Goal: Information Seeking & Learning: Learn about a topic

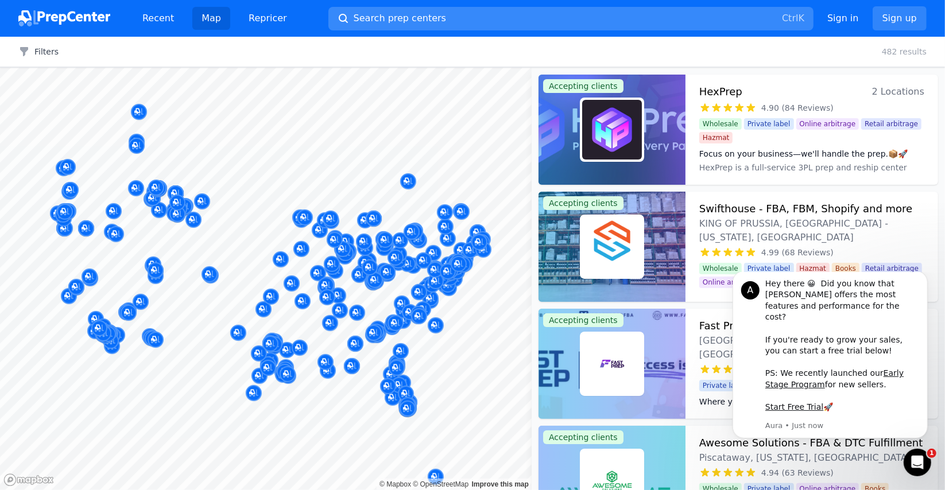
click at [385, 21] on span "Search prep centers" at bounding box center [400, 18] width 92 height 14
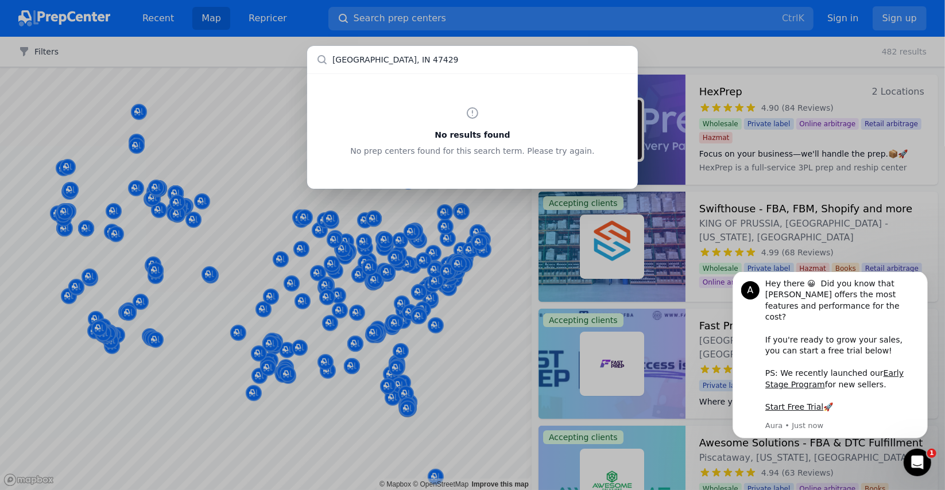
drag, startPoint x: 381, startPoint y: 58, endPoint x: 320, endPoint y: 57, distance: 60.9
click at [320, 57] on input "[GEOGRAPHIC_DATA], IN 47429" at bounding box center [472, 60] width 331 height 28
drag, startPoint x: 380, startPoint y: 61, endPoint x: 326, endPoint y: 63, distance: 54.0
click at [327, 63] on input "47429" at bounding box center [472, 60] width 331 height 28
drag, startPoint x: 368, startPoint y: 59, endPoint x: 451, endPoint y: 59, distance: 83.3
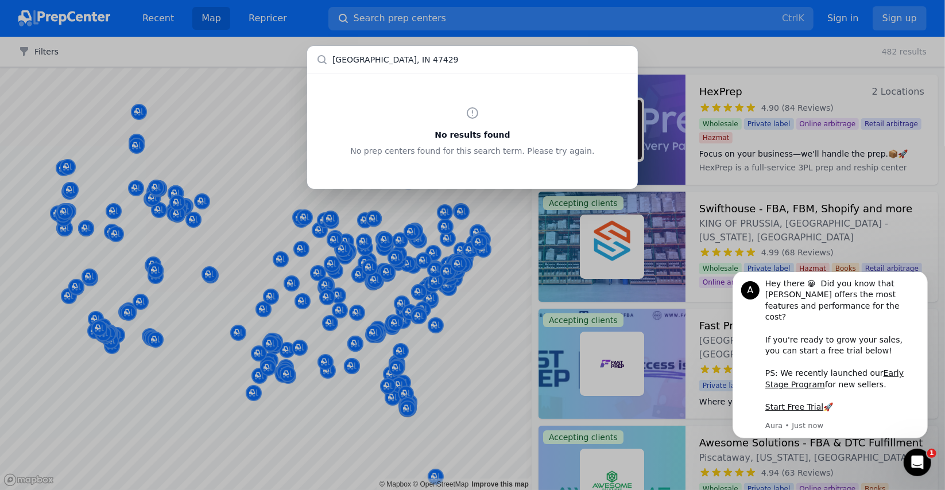
click at [451, 59] on input "[GEOGRAPHIC_DATA], IN 47429" at bounding box center [472, 60] width 331 height 28
type input "[GEOGRAPHIC_DATA]"
drag, startPoint x: 366, startPoint y: 59, endPoint x: 423, endPoint y: 53, distance: 57.1
click at [423, 53] on input "[GEOGRAPHIC_DATA], IN 47429" at bounding box center [472, 60] width 331 height 28
type input "[GEOGRAPHIC_DATA]"
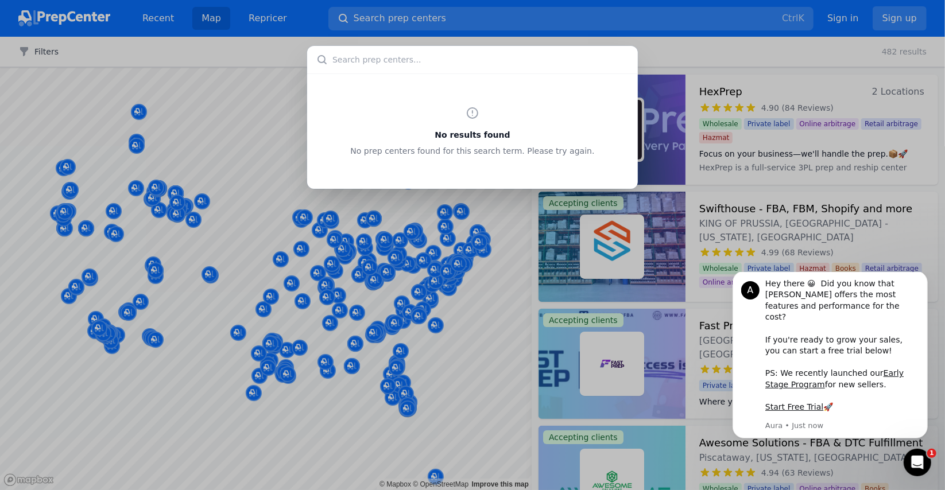
click at [424, 61] on input "text" at bounding box center [472, 60] width 331 height 28
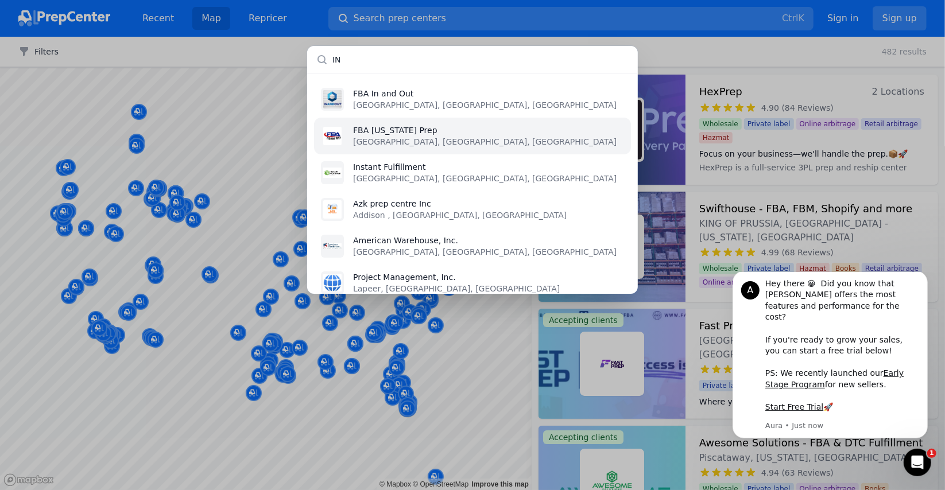
type input "IN"
click at [452, 140] on li "FBA [US_STATE] Prep [GEOGRAPHIC_DATA], [GEOGRAPHIC_DATA], [GEOGRAPHIC_DATA]" at bounding box center [472, 136] width 317 height 37
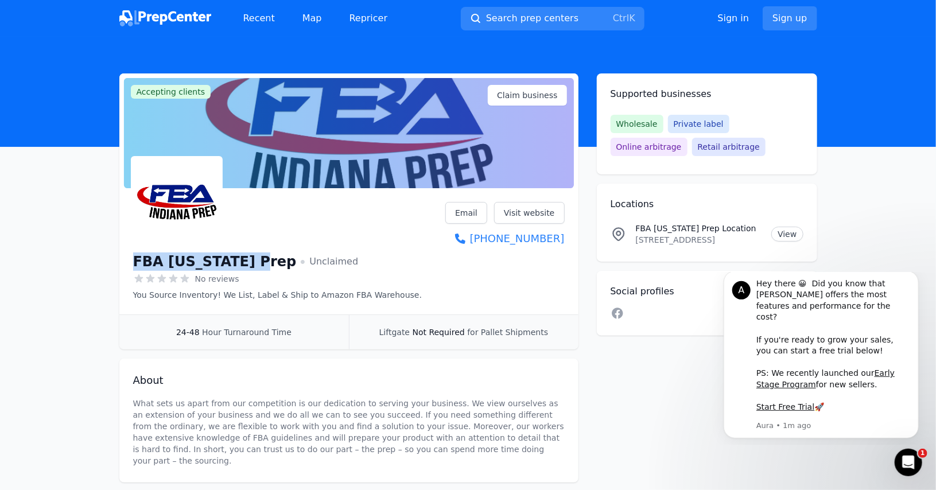
drag, startPoint x: 138, startPoint y: 261, endPoint x: 244, endPoint y: 260, distance: 105.6
click at [244, 260] on div "FBA [US_STATE] Prep Unclaimed No reviews You Source Inventory! We List, Label &…" at bounding box center [348, 254] width 459 height 122
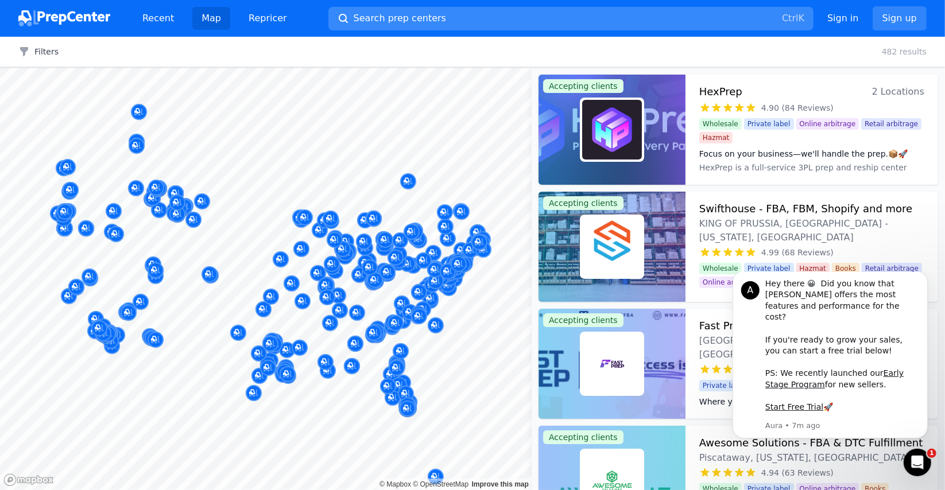
click at [388, 21] on span "Search prep centers" at bounding box center [400, 18] width 92 height 14
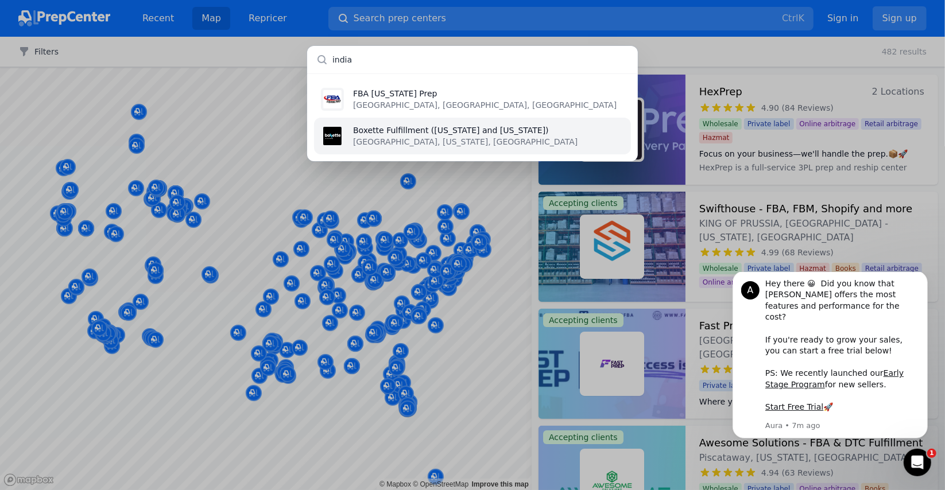
type input "india"
click at [376, 134] on p "Boxette Fulfillment ([US_STATE] and [US_STATE])" at bounding box center [465, 130] width 224 height 11
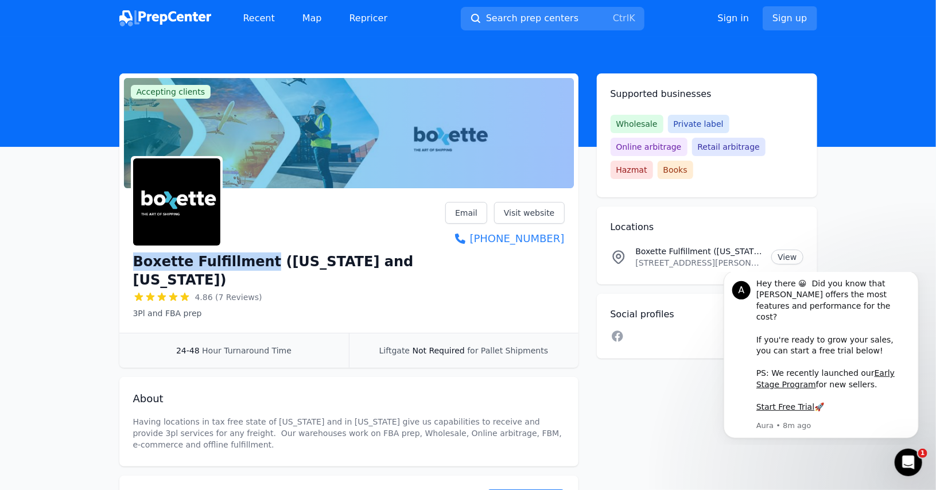
drag, startPoint x: 135, startPoint y: 260, endPoint x: 257, endPoint y: 263, distance: 122.3
click at [257, 263] on h1 "Boxette Fulfillment ([US_STATE] and [US_STATE])" at bounding box center [289, 271] width 313 height 37
click at [517, 213] on link "Visit website" at bounding box center [529, 213] width 71 height 22
click at [508, 18] on span "Search prep centers" at bounding box center [532, 18] width 92 height 14
